Goal: Task Accomplishment & Management: Use online tool/utility

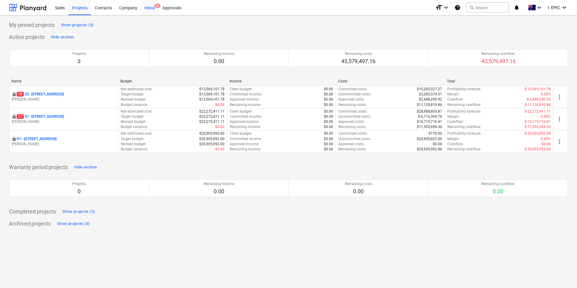
drag, startPoint x: 140, startPoint y: 7, endPoint x: 145, endPoint y: 7, distance: 4.2
click at [140, 7] on div "Company" at bounding box center [128, 7] width 25 height 15
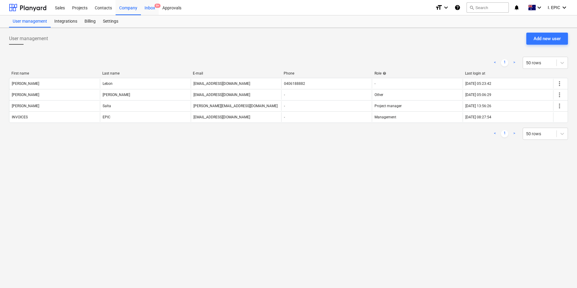
click at [148, 7] on div "Inbox 9+" at bounding box center [150, 7] width 18 height 15
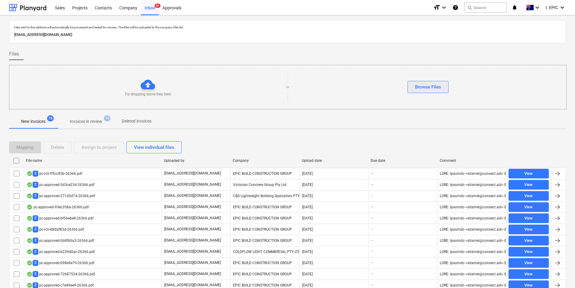
click at [412, 88] on button "Browse Files" at bounding box center [428, 87] width 41 height 12
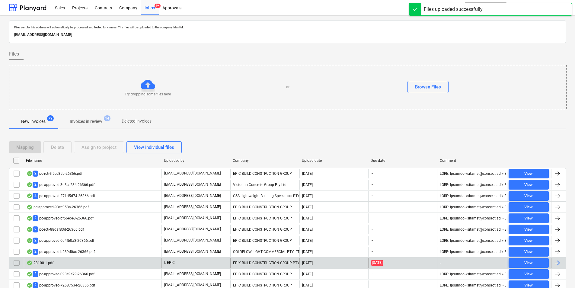
click at [81, 264] on div "28100-1.pdf" at bounding box center [93, 263] width 138 height 10
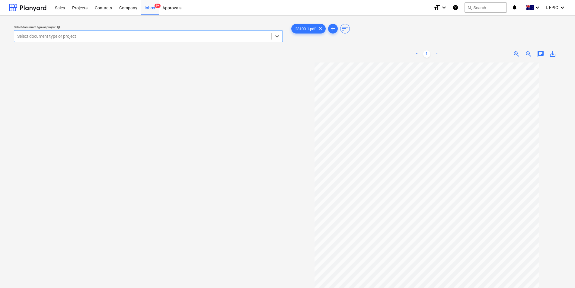
click at [541, 52] on span "chat" at bounding box center [540, 53] width 7 height 7
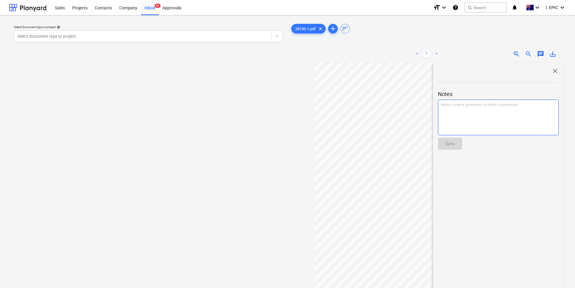
click at [475, 108] on div "Write a note or @mention to notify a teammate [PERSON_NAME]" at bounding box center [498, 118] width 121 height 36
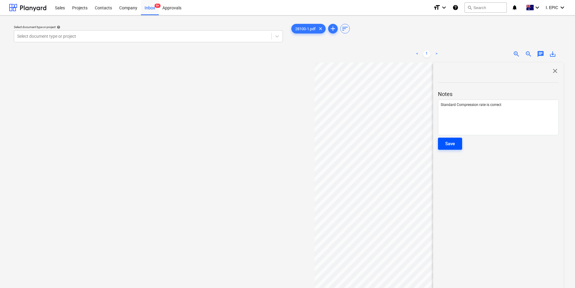
click at [444, 143] on button "Save" at bounding box center [450, 144] width 24 height 12
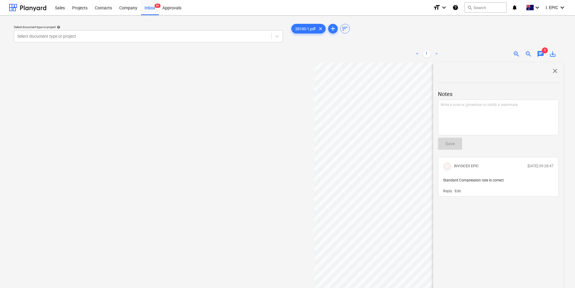
click at [552, 71] on span "close" at bounding box center [555, 70] width 7 height 7
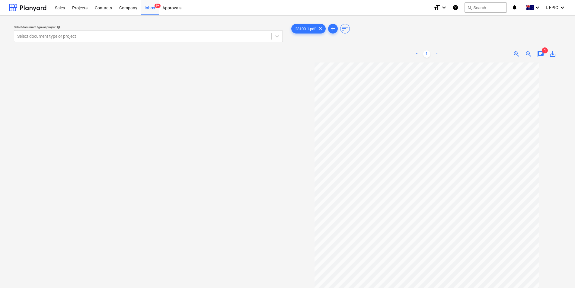
click at [538, 54] on span "chat" at bounding box center [540, 53] width 7 height 7
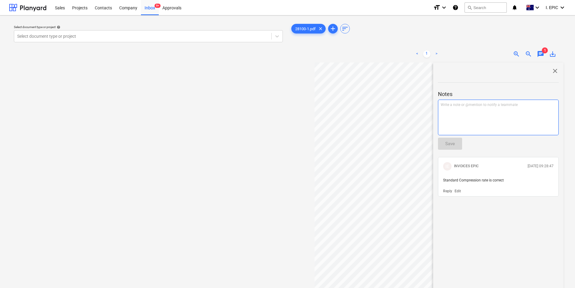
click at [459, 119] on div "Write a note or @mention to notify a teammate [PERSON_NAME]" at bounding box center [498, 118] width 121 height 36
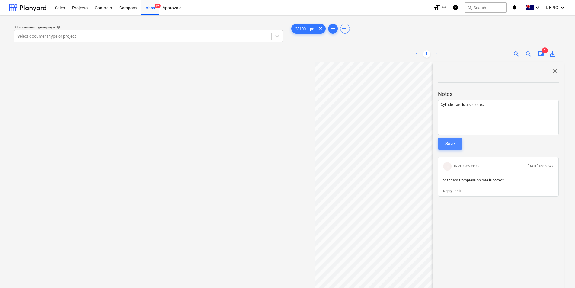
click at [457, 146] on button "Save" at bounding box center [450, 144] width 24 height 12
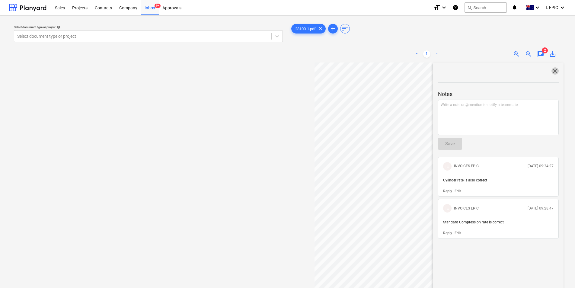
click at [553, 70] on span "close" at bounding box center [555, 70] width 7 height 7
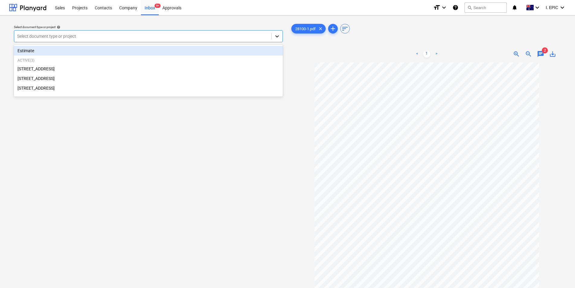
click at [277, 40] on div at bounding box center [277, 36] width 11 height 11
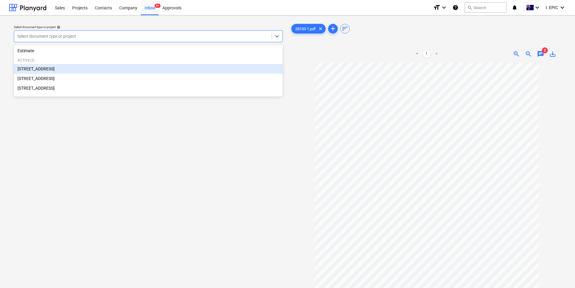
click at [173, 72] on div "[STREET_ADDRESS]" at bounding box center [148, 69] width 269 height 10
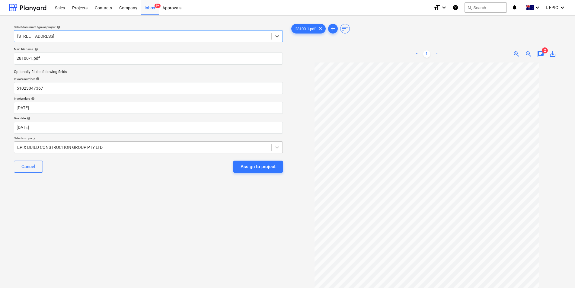
click at [126, 148] on div at bounding box center [142, 147] width 251 height 6
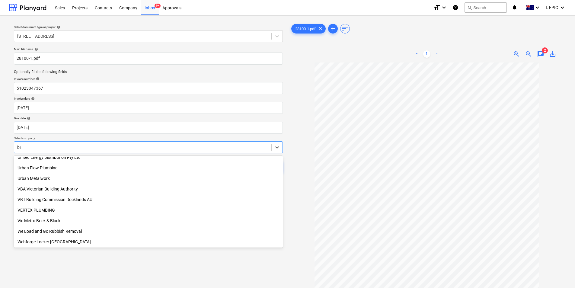
scroll to position [332, 0]
type input "[PERSON_NAME]"
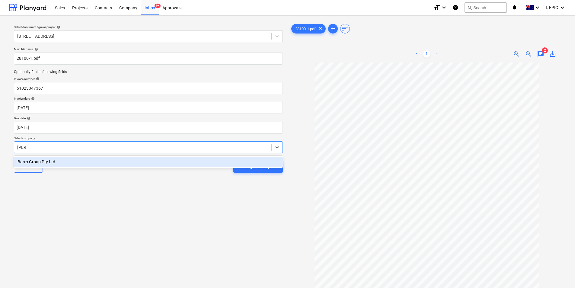
click at [129, 160] on div "Barro Group Pty Ltd" at bounding box center [148, 162] width 269 height 10
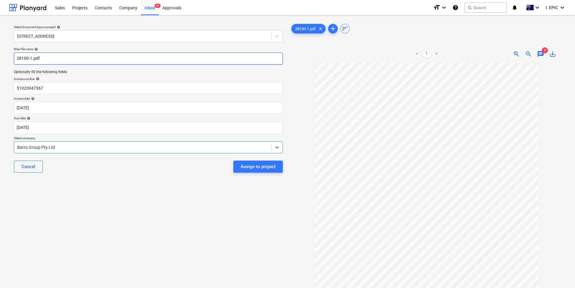
scroll to position [0, 0]
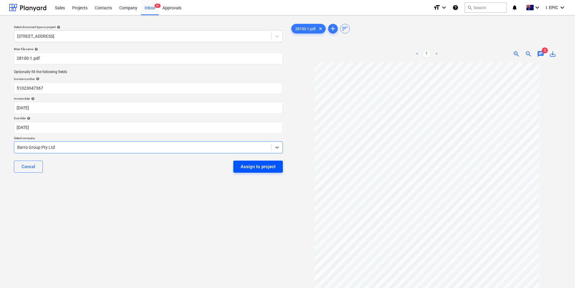
click at [262, 165] on div "Assign to project" at bounding box center [258, 167] width 35 height 8
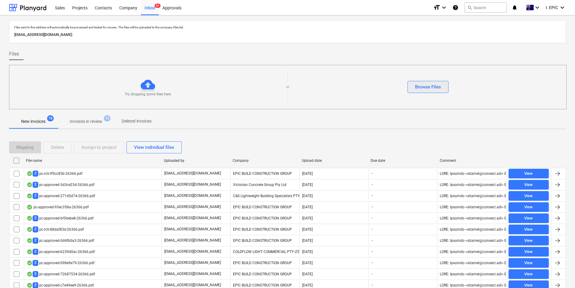
click at [411, 90] on button "Browse Files" at bounding box center [428, 87] width 41 height 12
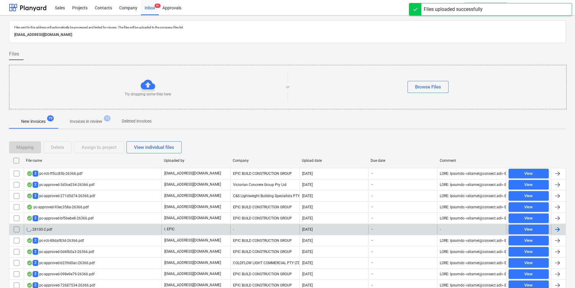
click at [96, 227] on div "28100-2.pdf" at bounding box center [93, 230] width 138 height 10
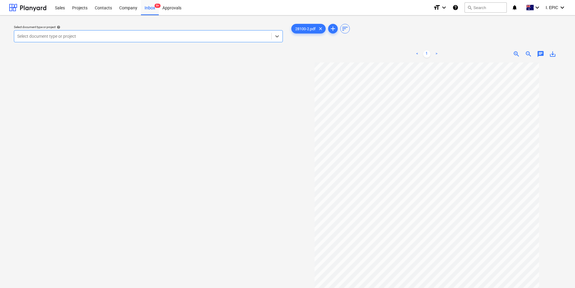
click at [539, 55] on span "chat" at bounding box center [540, 53] width 7 height 7
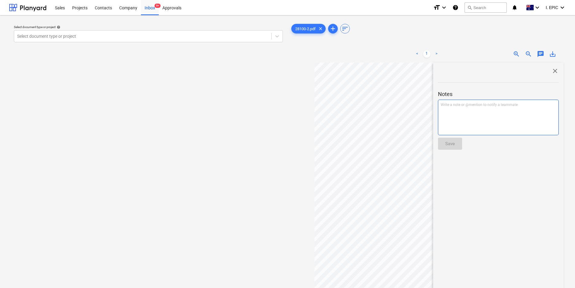
click at [527, 108] on div "Write a note or @mention to notify a teammate [PERSON_NAME]" at bounding box center [498, 118] width 121 height 36
click at [453, 143] on div "Save" at bounding box center [450, 144] width 10 height 8
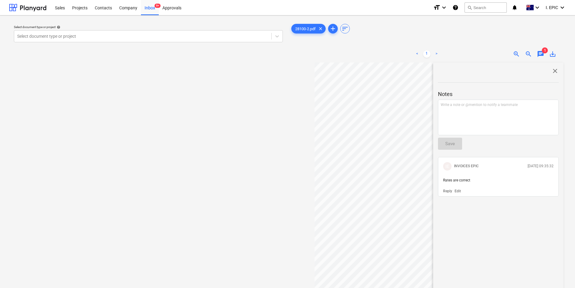
click at [553, 71] on span "close" at bounding box center [555, 70] width 7 height 7
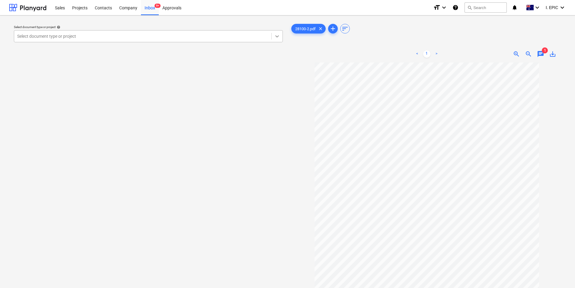
click at [277, 34] on icon at bounding box center [277, 36] width 6 height 6
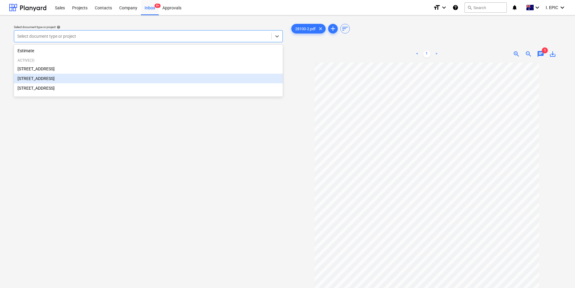
click at [159, 75] on div "[STREET_ADDRESS]" at bounding box center [148, 79] width 269 height 10
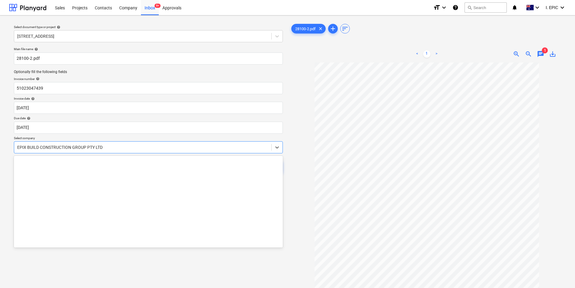
click at [170, 148] on div at bounding box center [142, 147] width 251 height 6
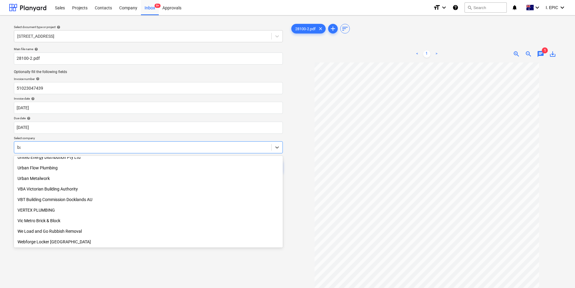
scroll to position [332, 0]
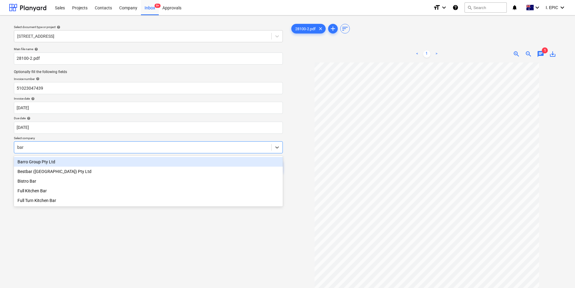
type input "[PERSON_NAME]"
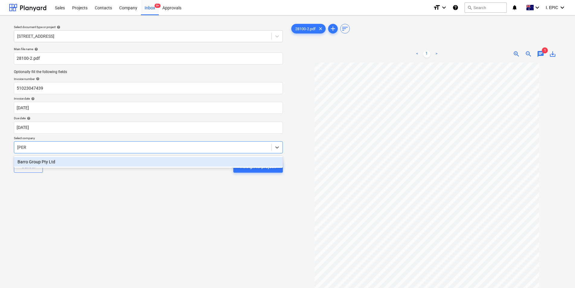
click at [177, 162] on div "Barro Group Pty Ltd" at bounding box center [148, 162] width 269 height 10
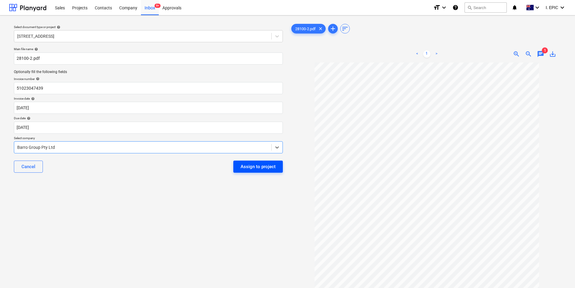
click at [248, 166] on div "Assign to project" at bounding box center [258, 167] width 35 height 8
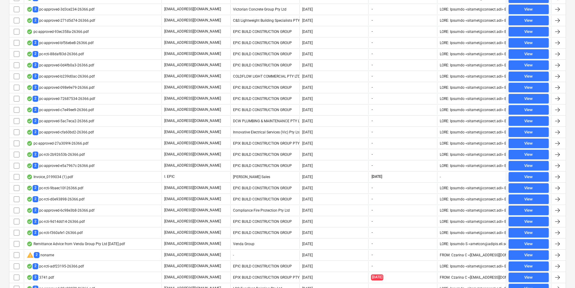
scroll to position [91, 0]
